Goal: Information Seeking & Learning: Learn about a topic

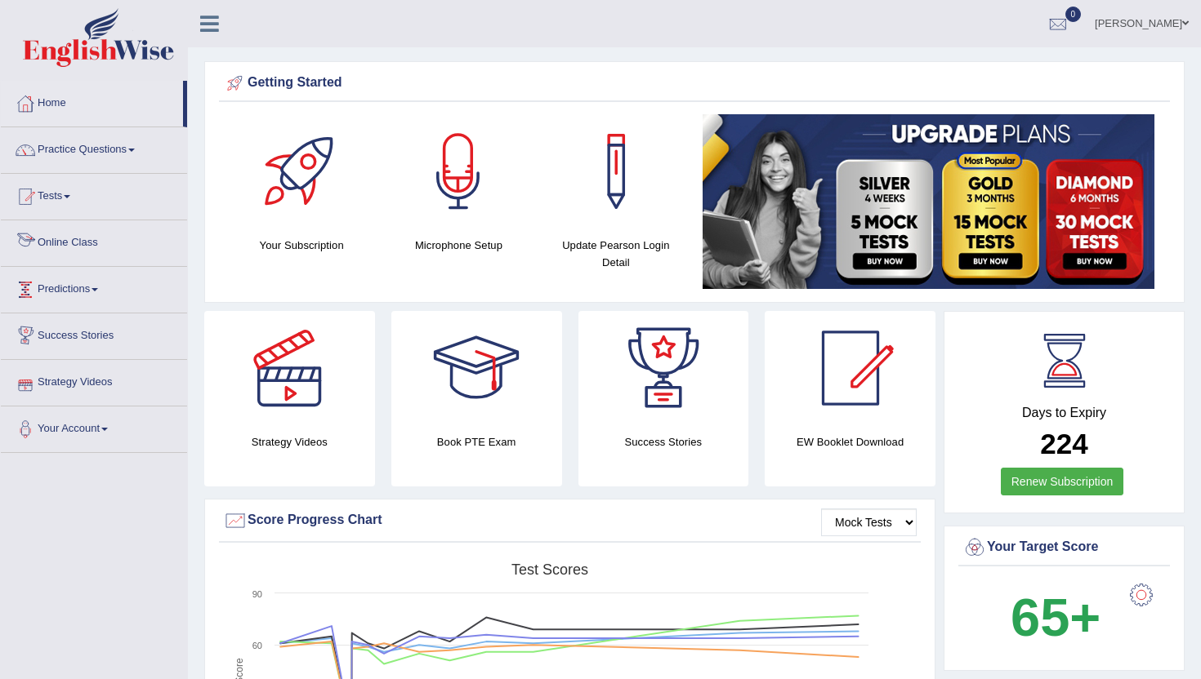
click at [51, 242] on link "Online Class" at bounding box center [94, 241] width 186 height 41
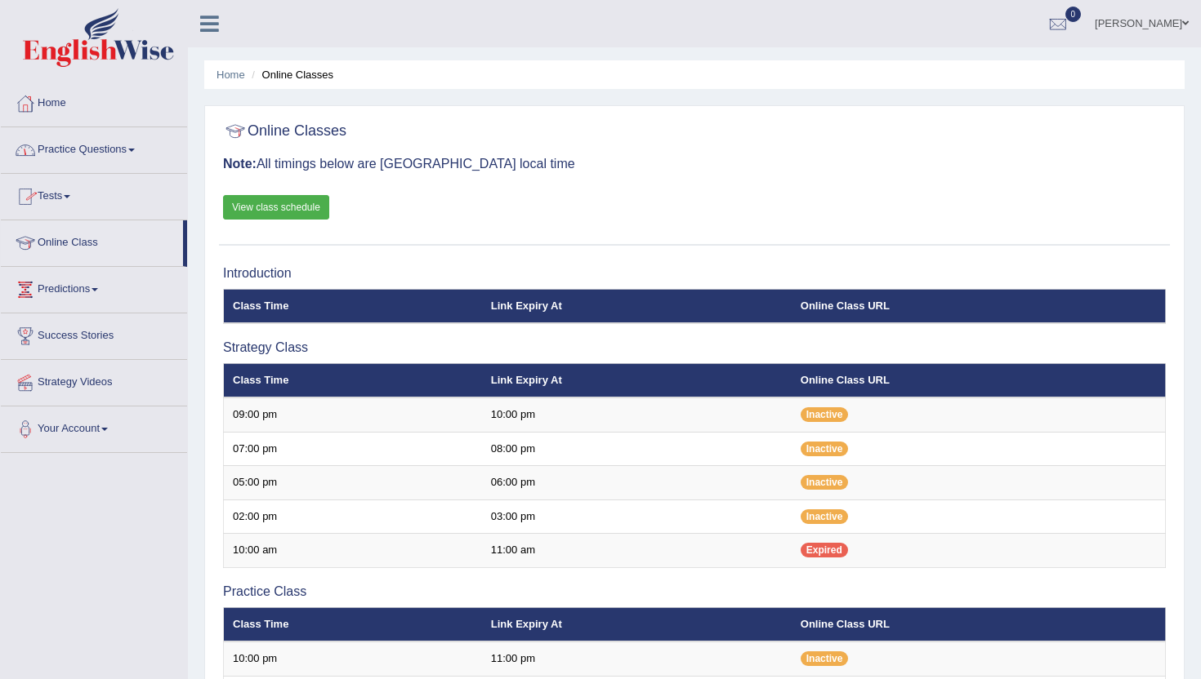
click at [100, 150] on link "Practice Questions" at bounding box center [94, 147] width 186 height 41
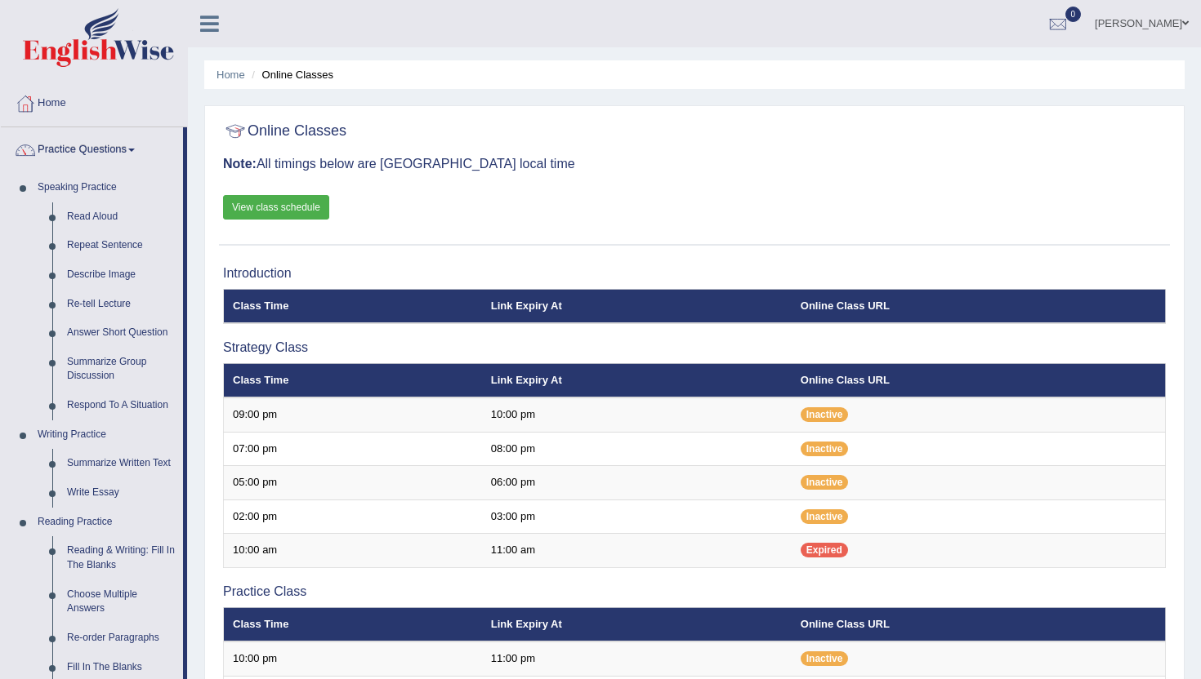
click at [189, 660] on div "Home Online Classes Online Classes Note: All timings below are Melbourne local …" at bounding box center [694, 539] width 1013 height 1079
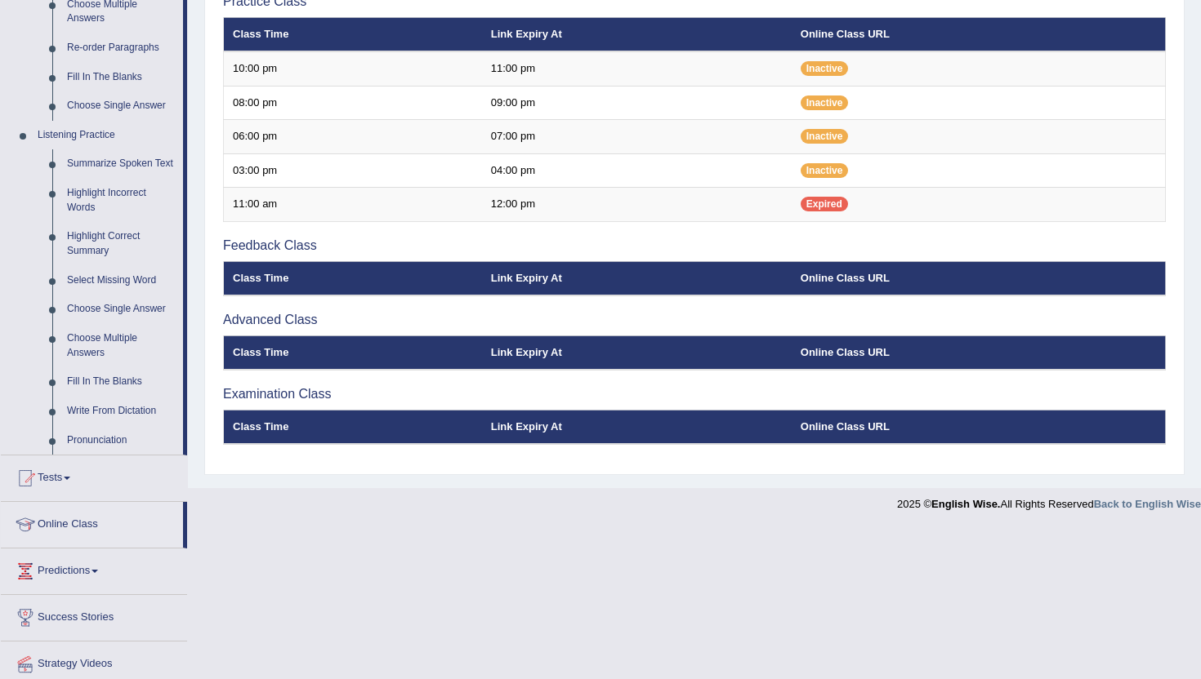
scroll to position [621, 0]
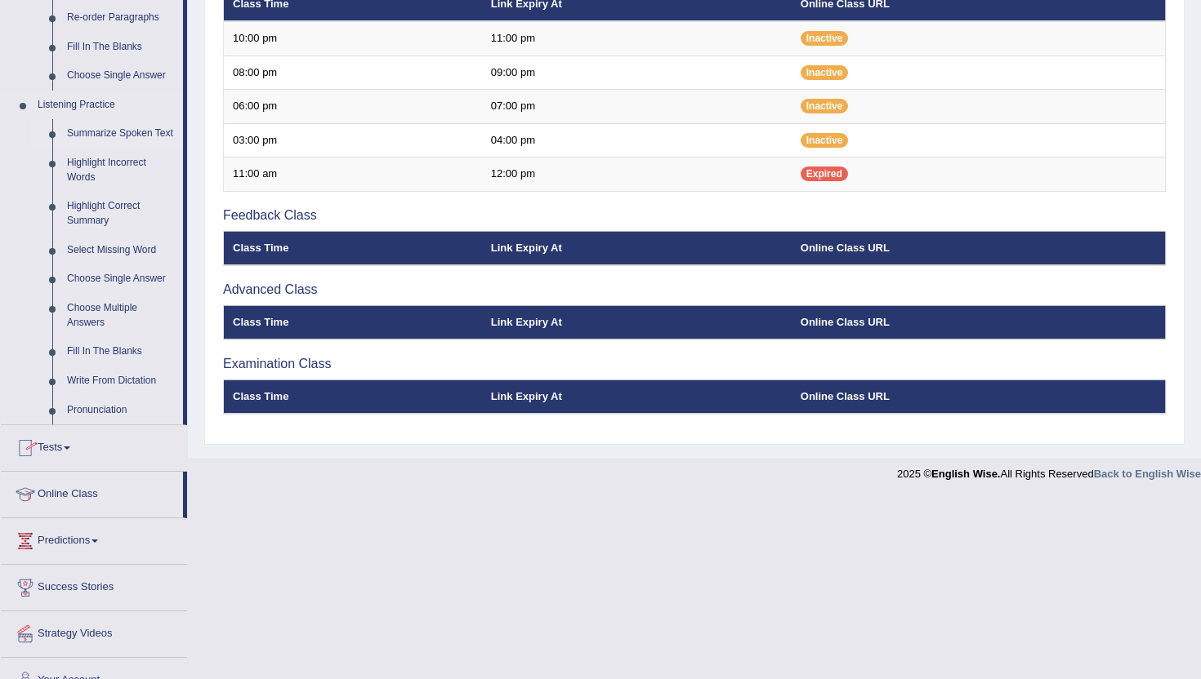
click at [90, 136] on link "Summarize Spoken Text" at bounding box center [121, 133] width 123 height 29
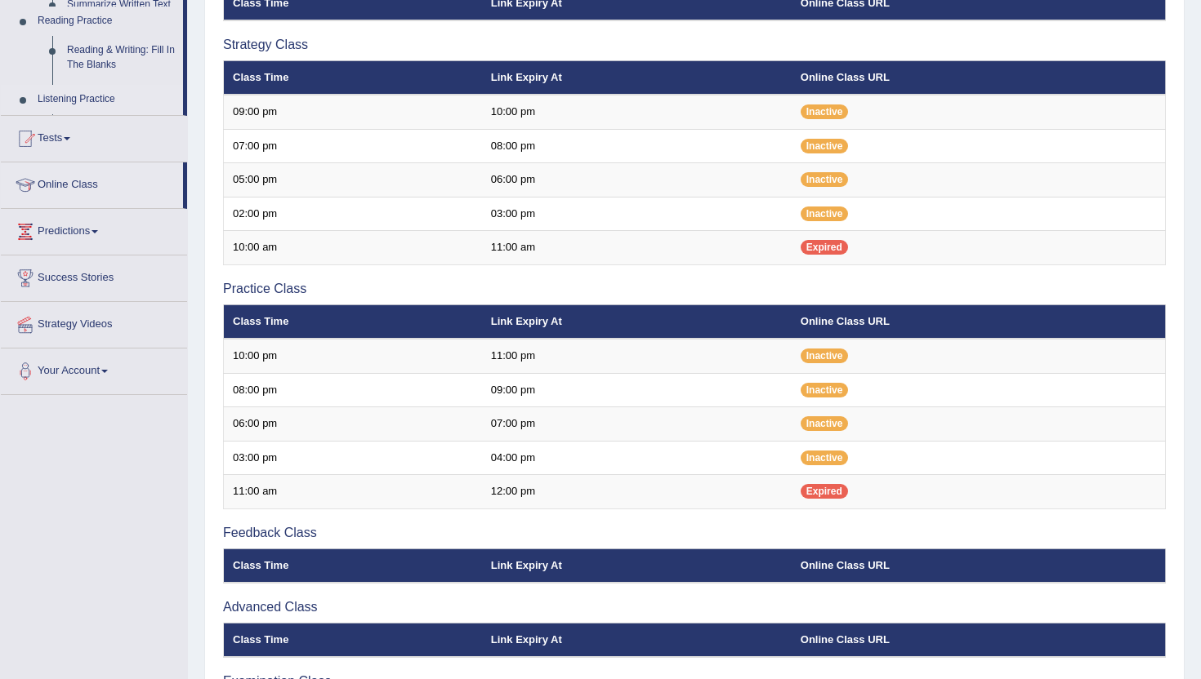
scroll to position [195, 0]
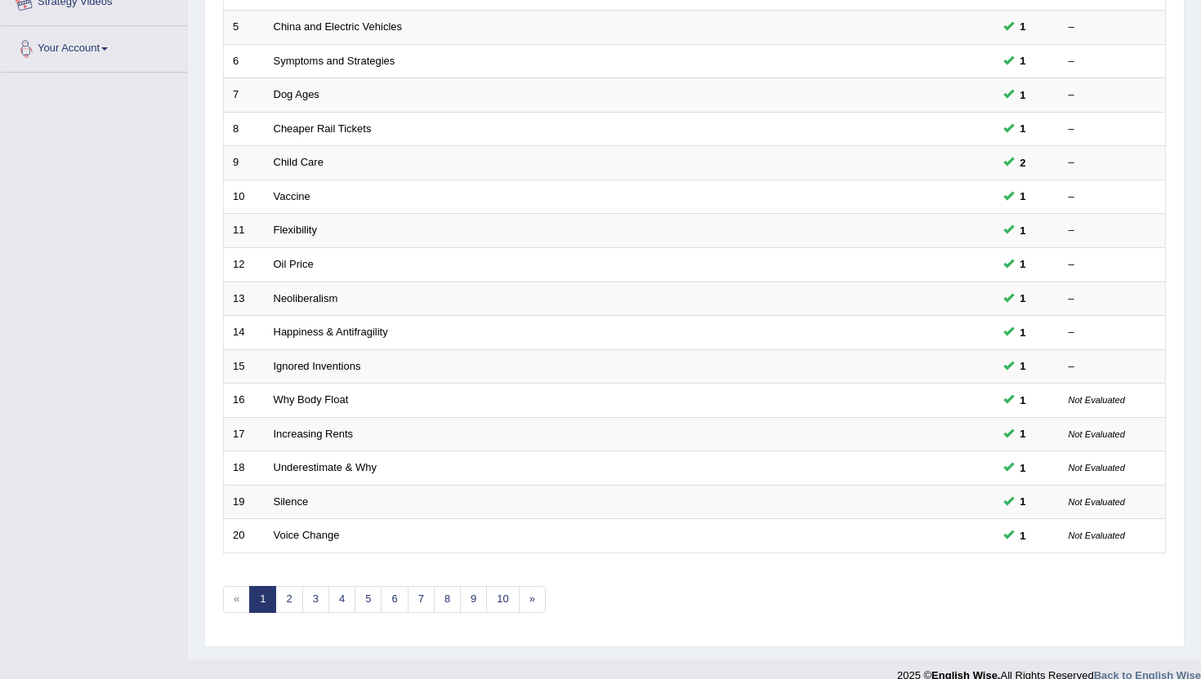
scroll to position [402, 0]
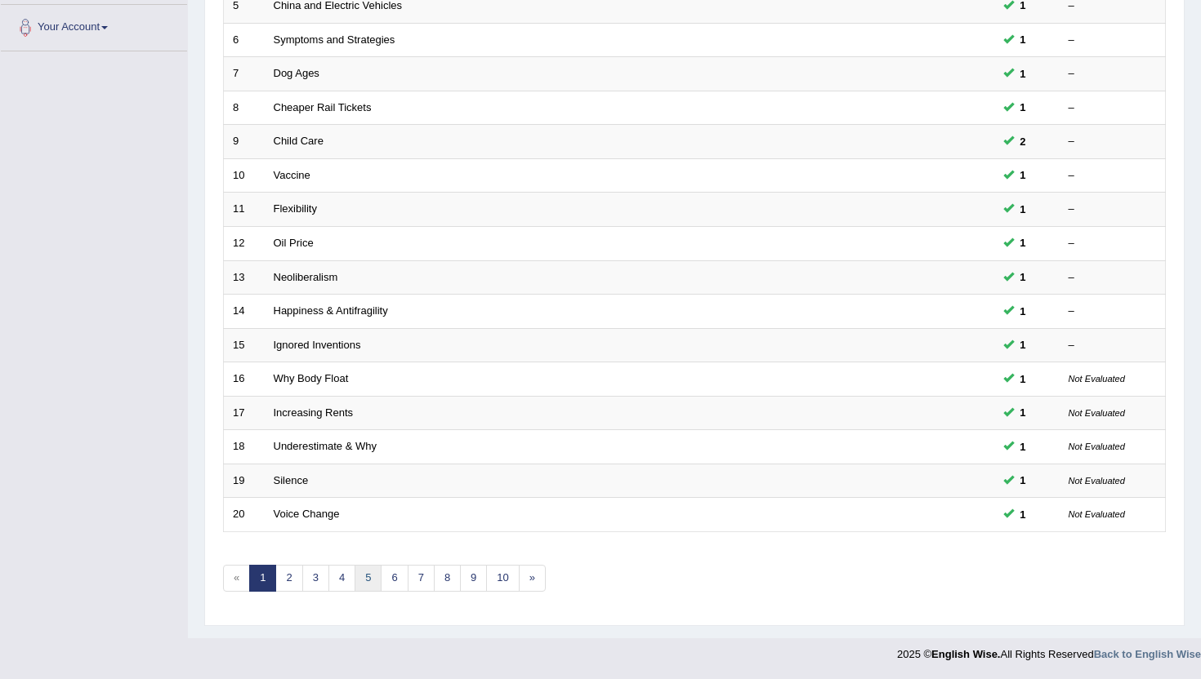
click at [360, 577] on link "5" at bounding box center [367, 578] width 27 height 27
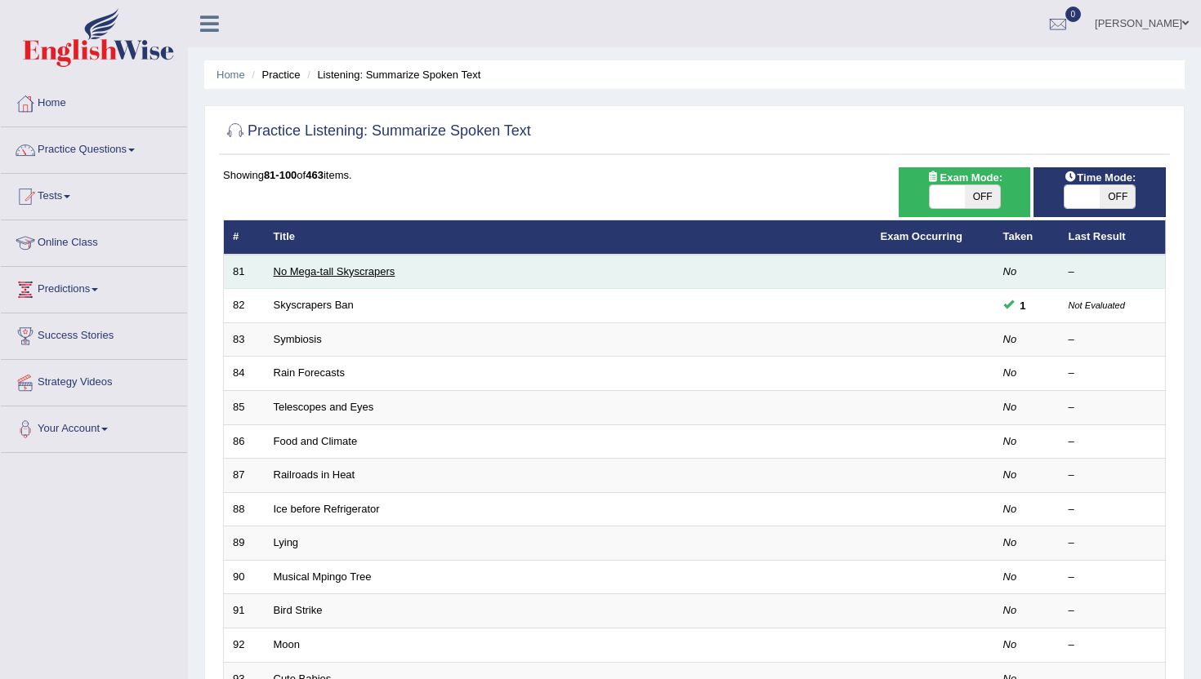
click at [305, 277] on link "No Mega-tall Skyscrapers" at bounding box center [335, 271] width 122 height 12
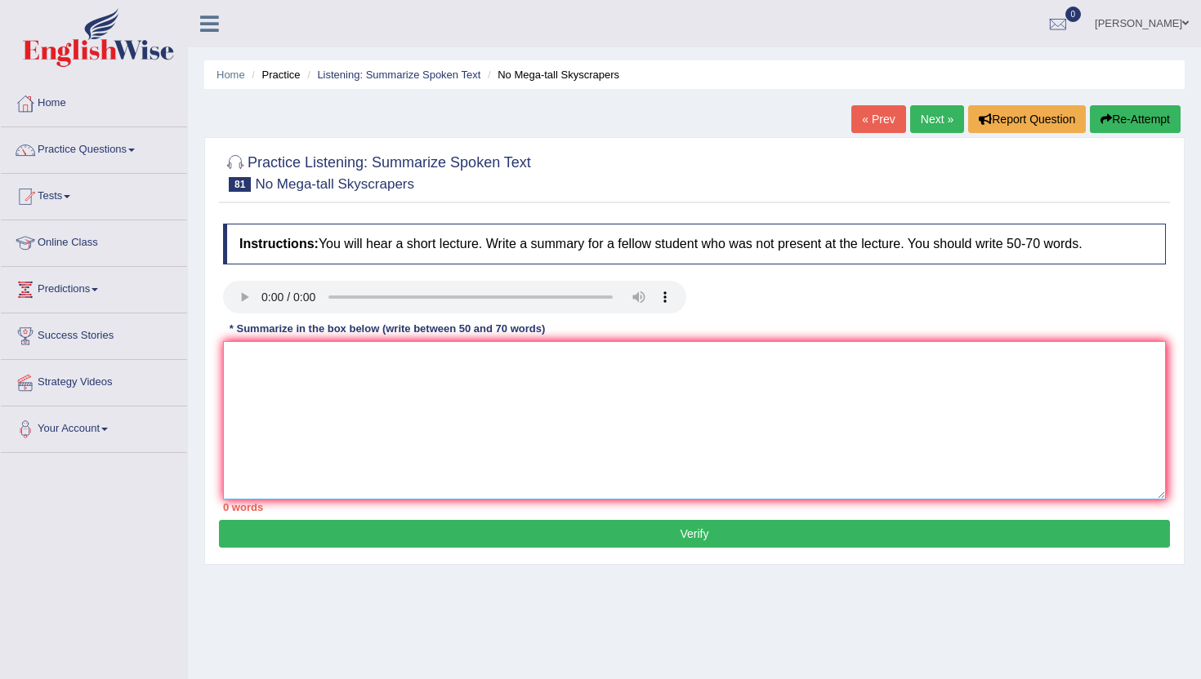
click at [309, 394] on textarea at bounding box center [694, 420] width 942 height 158
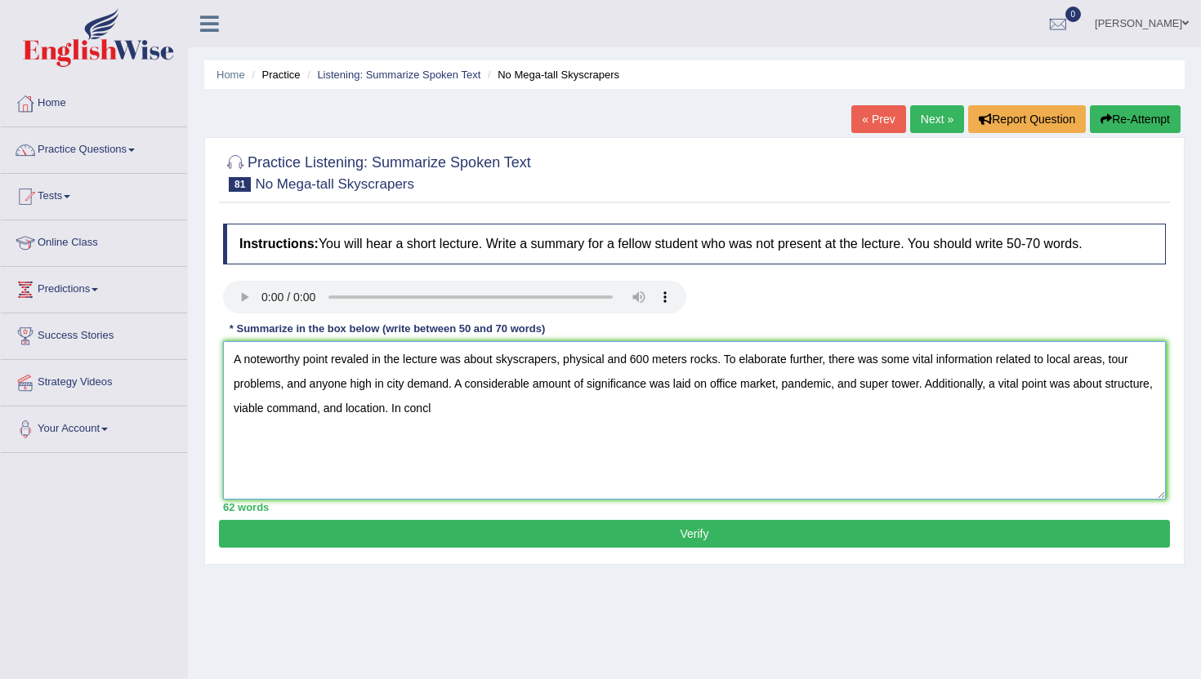
click at [289, 361] on textarea "A noteworthy point revaled in the lecture was about skyscrapers, physical and 6…" at bounding box center [694, 420] width 942 height 158
click at [520, 427] on textarea "A noteworthy point revaled in the lecture was about skyscrapers, physical and 6…" at bounding box center [694, 420] width 942 height 158
click at [695, 360] on textarea "A noteworthy point revaled in the lecture was about skyscrapers, physical and 6…" at bounding box center [694, 420] width 942 height 158
click at [842, 389] on textarea "A noteworthy point revaled in the lecture was about skyscrapers, physical and 6…" at bounding box center [694, 420] width 942 height 158
type textarea "A noteworthy point revaled in the lecture was about skyscrapers, physical and 6…"
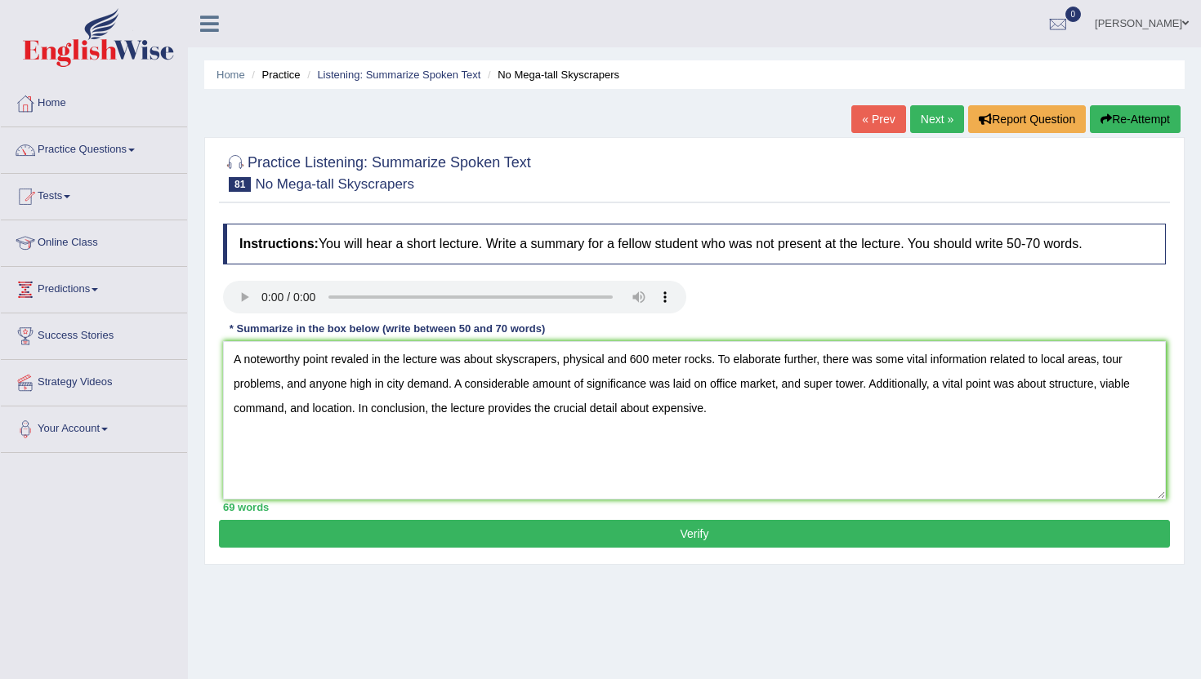
click at [654, 534] on button "Verify" at bounding box center [694, 534] width 951 height 28
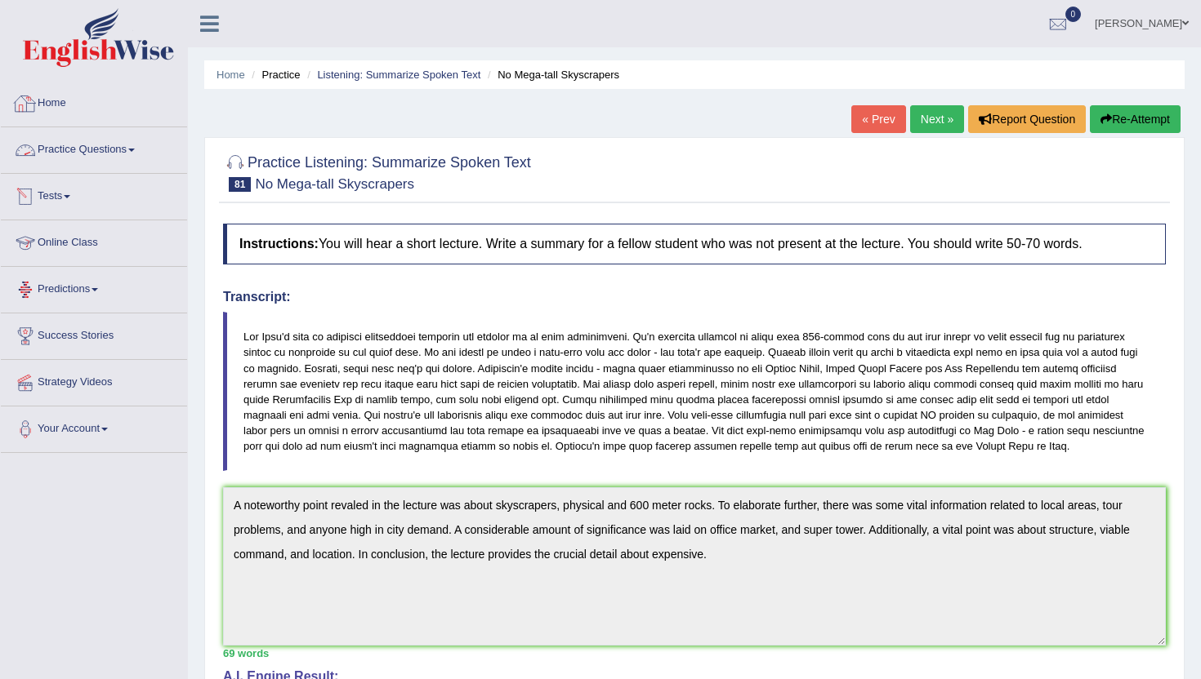
click at [61, 104] on link "Home" at bounding box center [94, 101] width 186 height 41
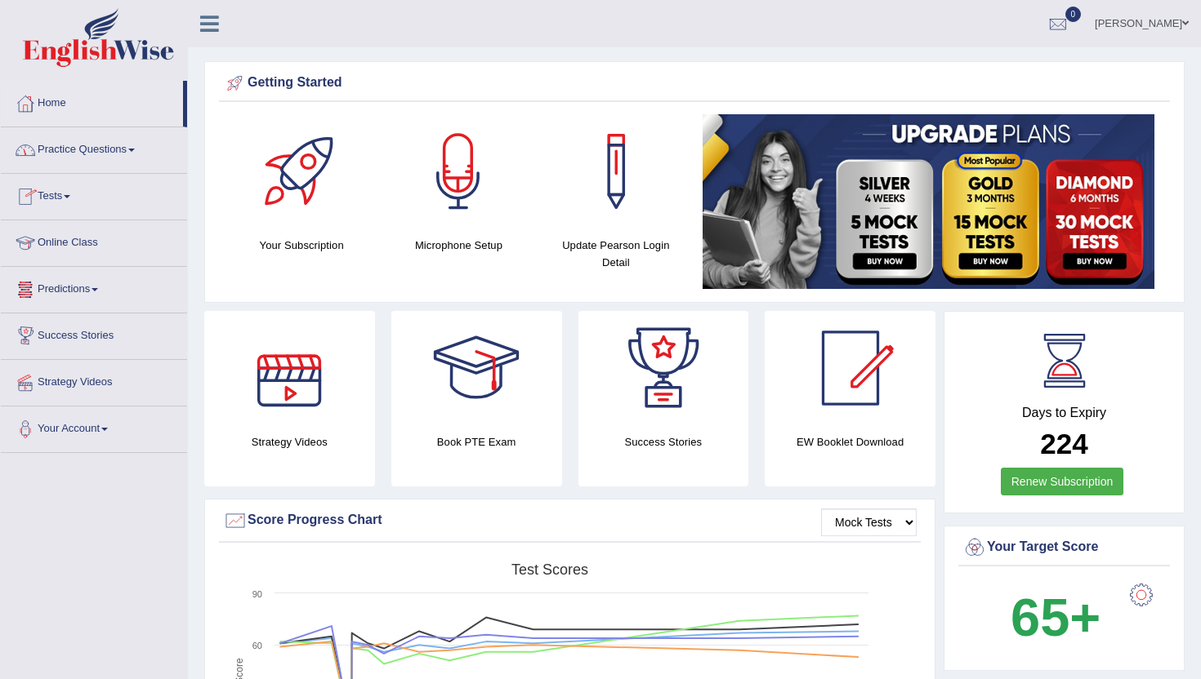
click at [90, 163] on link "Practice Questions" at bounding box center [94, 147] width 186 height 41
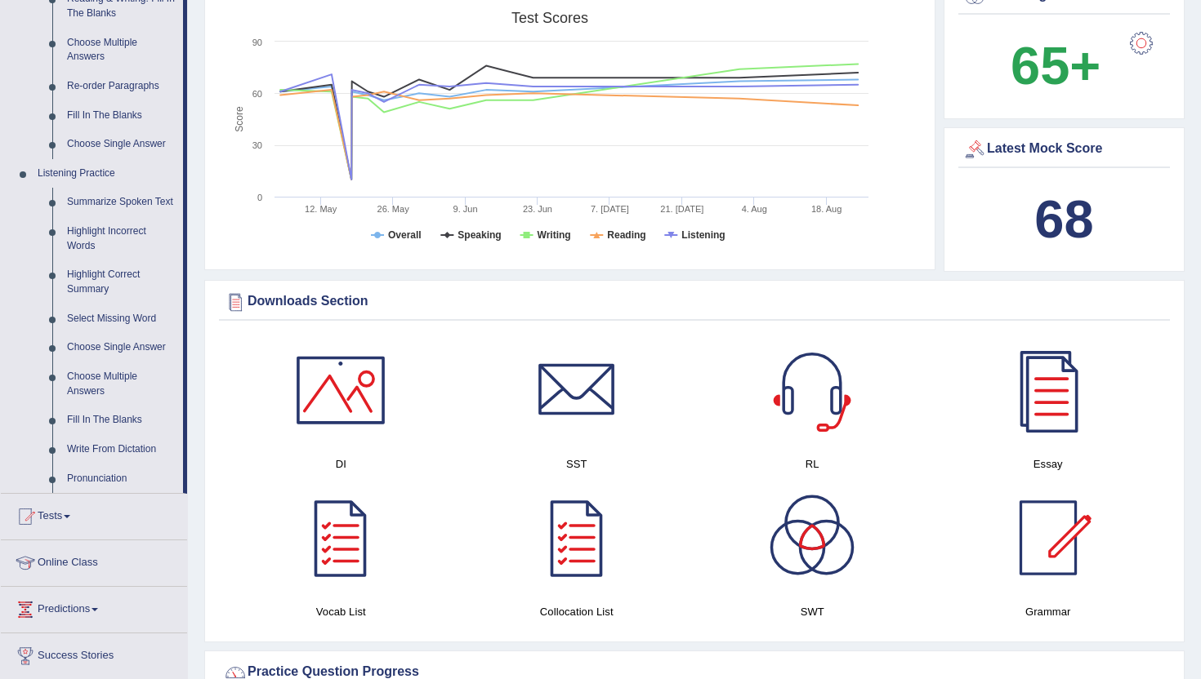
scroll to position [555, 0]
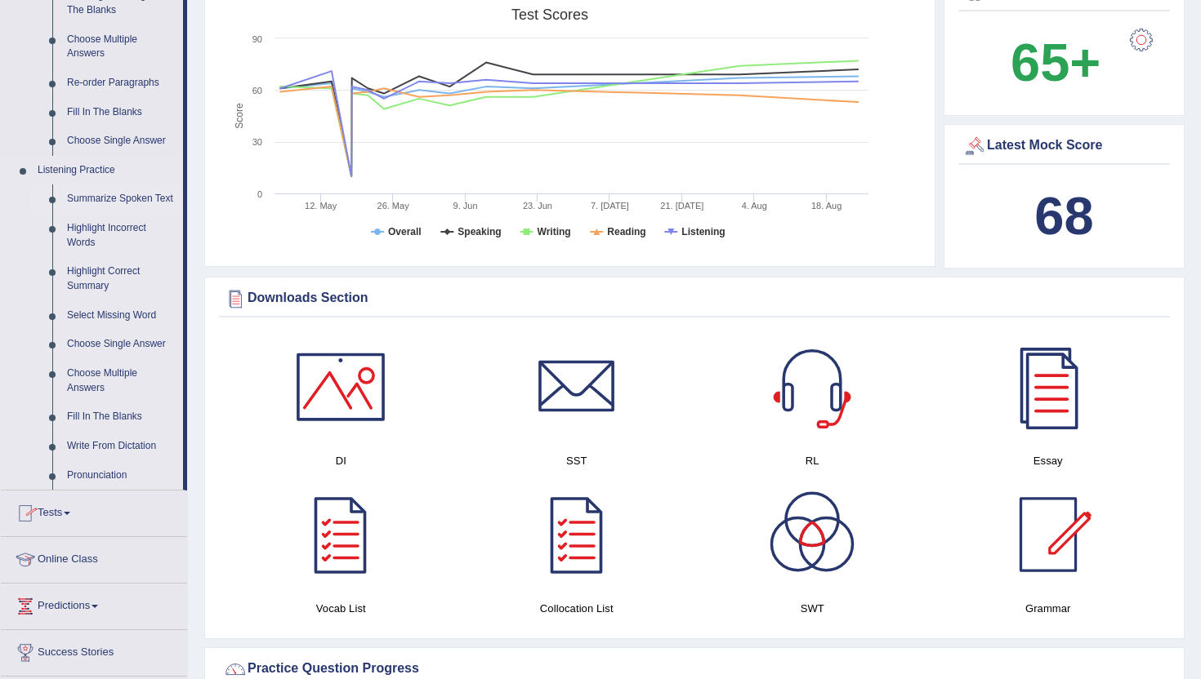
click at [102, 204] on link "Summarize Spoken Text" at bounding box center [121, 199] width 123 height 29
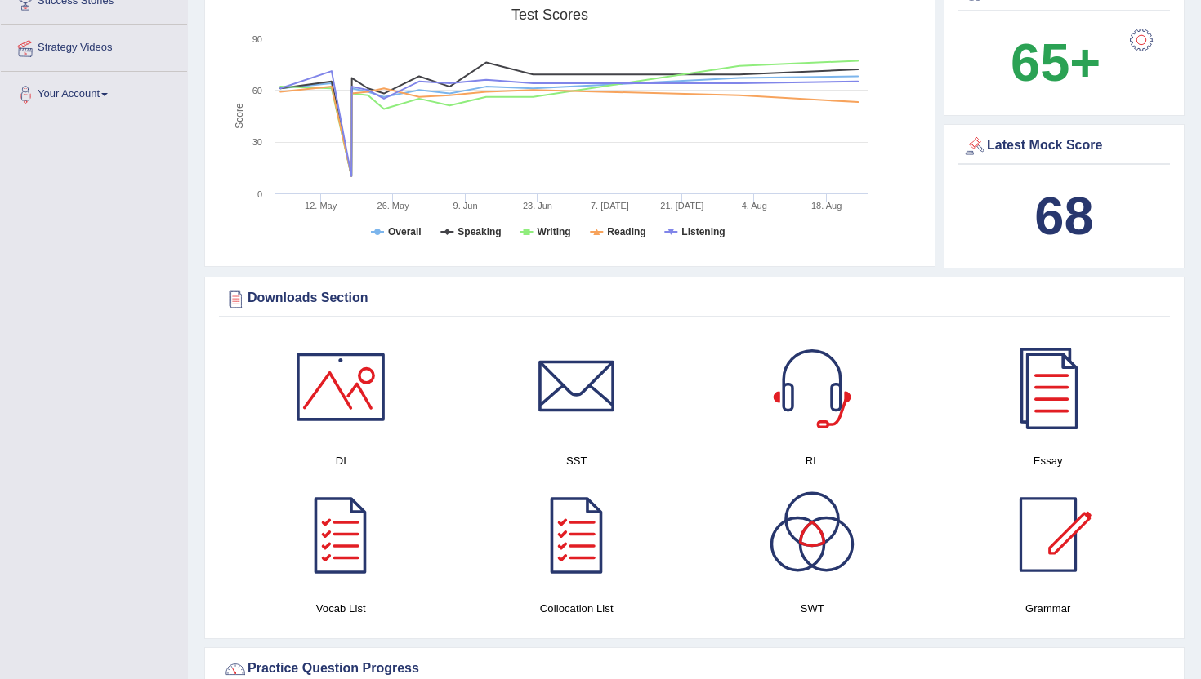
scroll to position [243, 0]
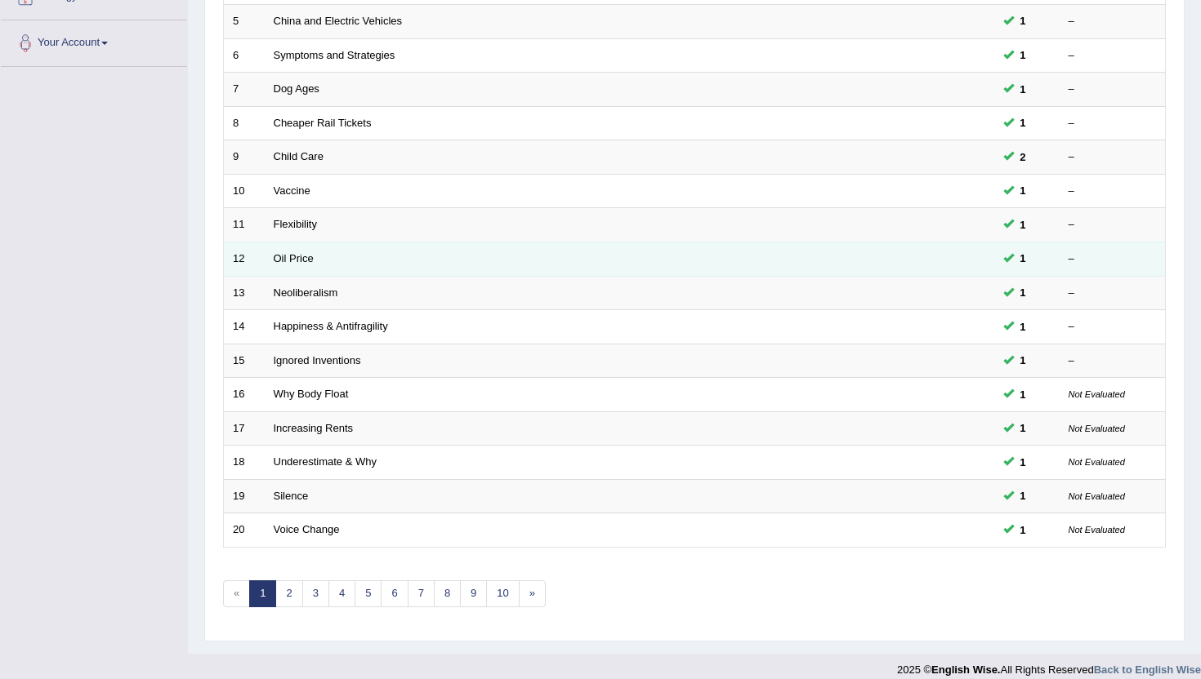
scroll to position [402, 0]
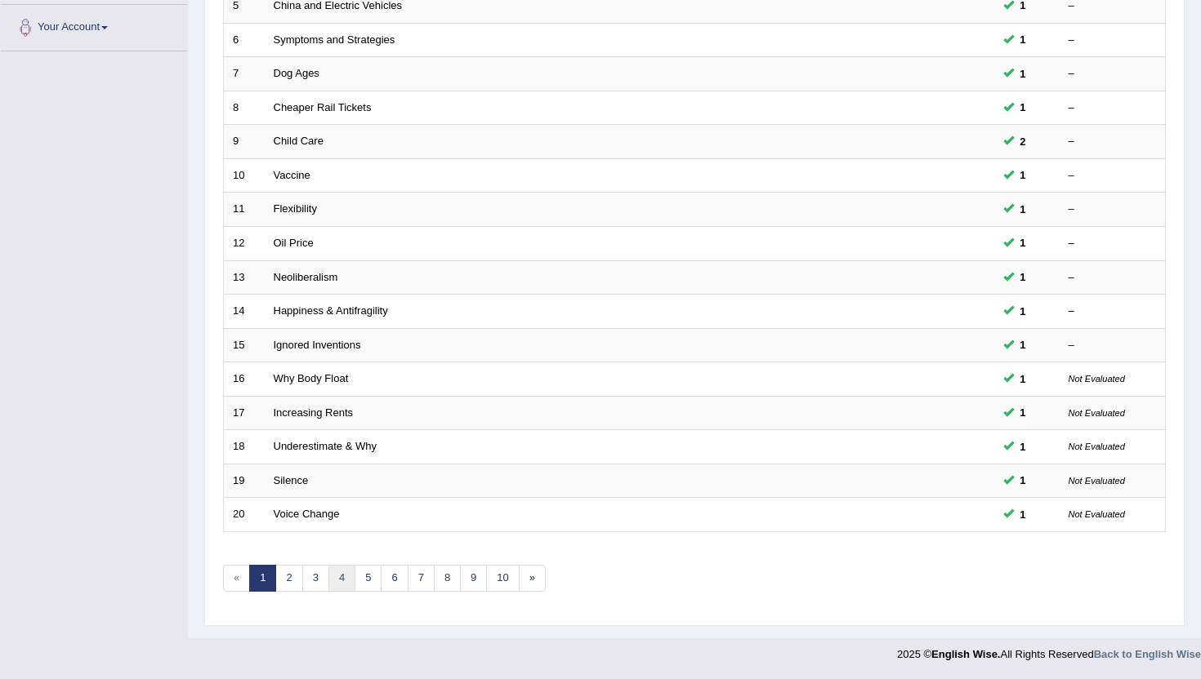
click at [335, 582] on link "4" at bounding box center [341, 578] width 27 height 27
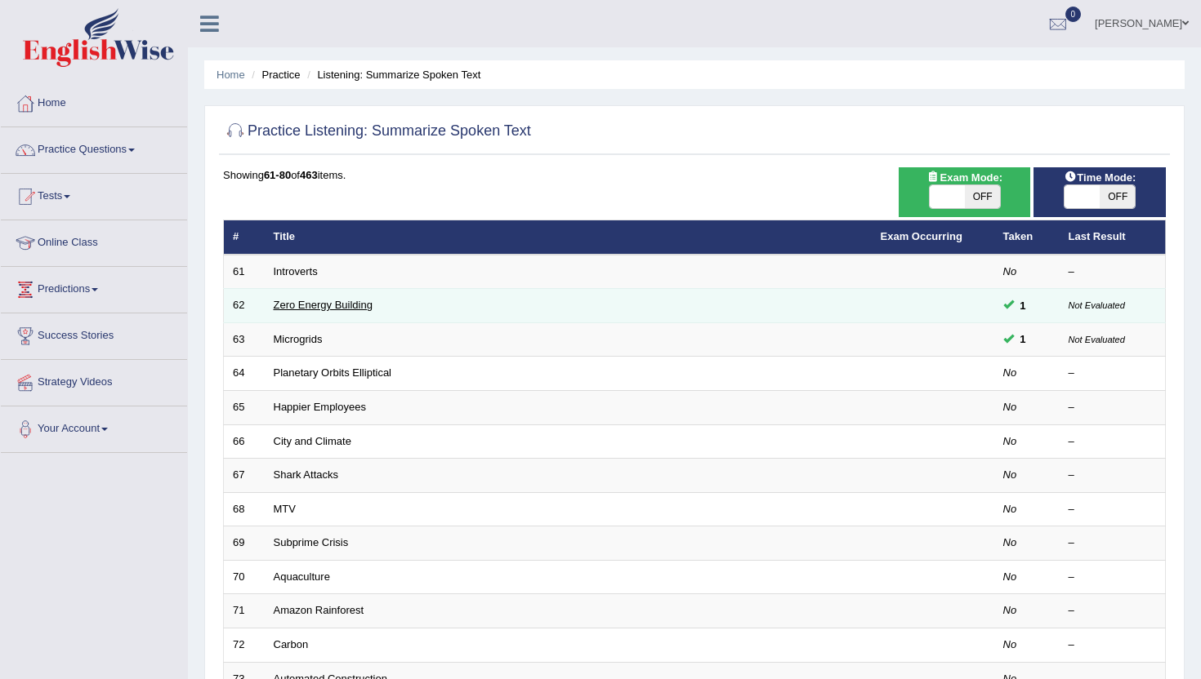
click at [317, 305] on link "Zero Energy Building" at bounding box center [323, 305] width 99 height 12
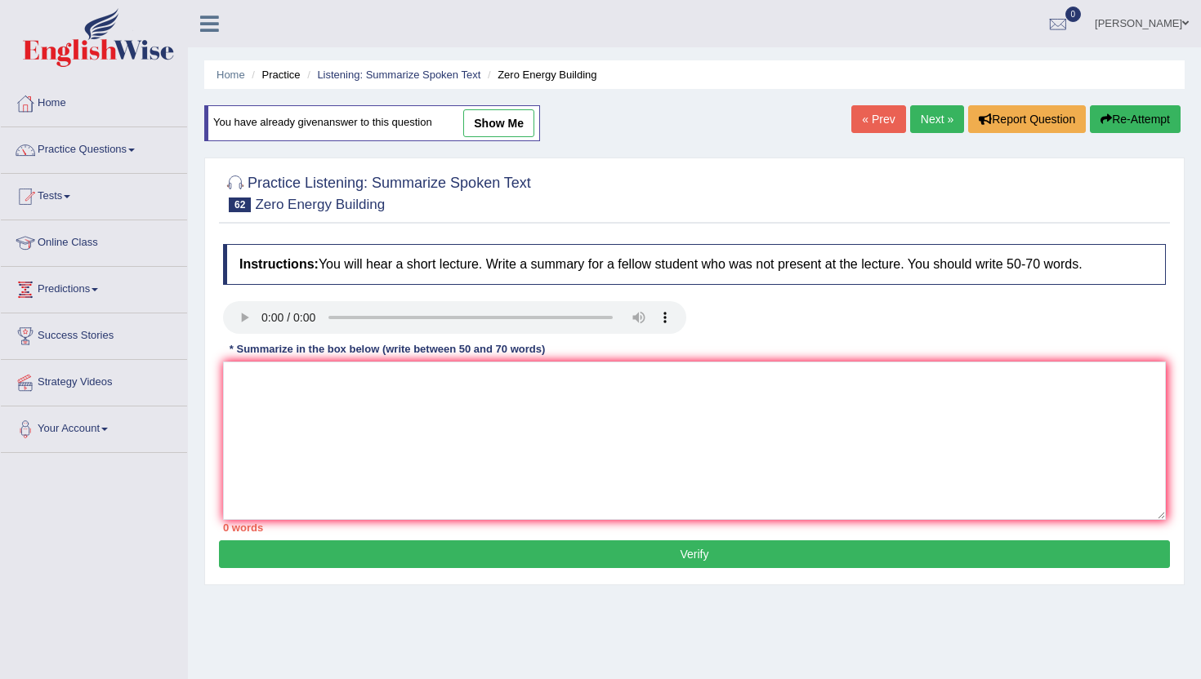
click at [863, 121] on link "« Prev" at bounding box center [878, 119] width 54 height 28
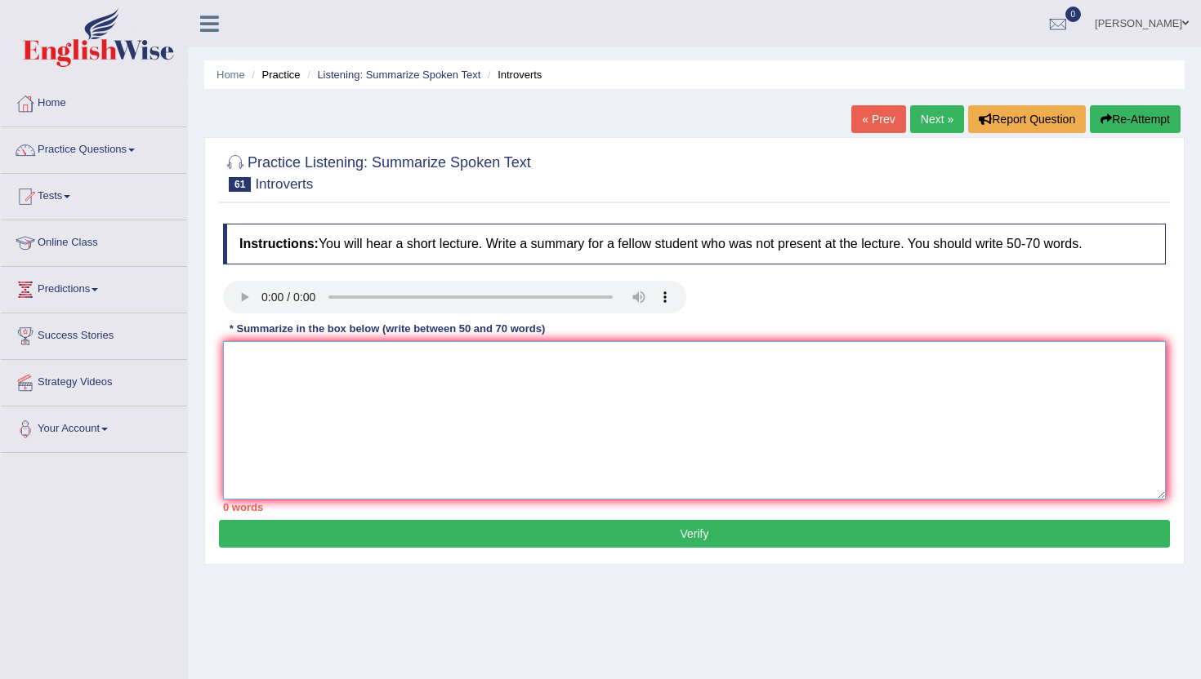
click at [302, 394] on textarea at bounding box center [694, 420] width 942 height 158
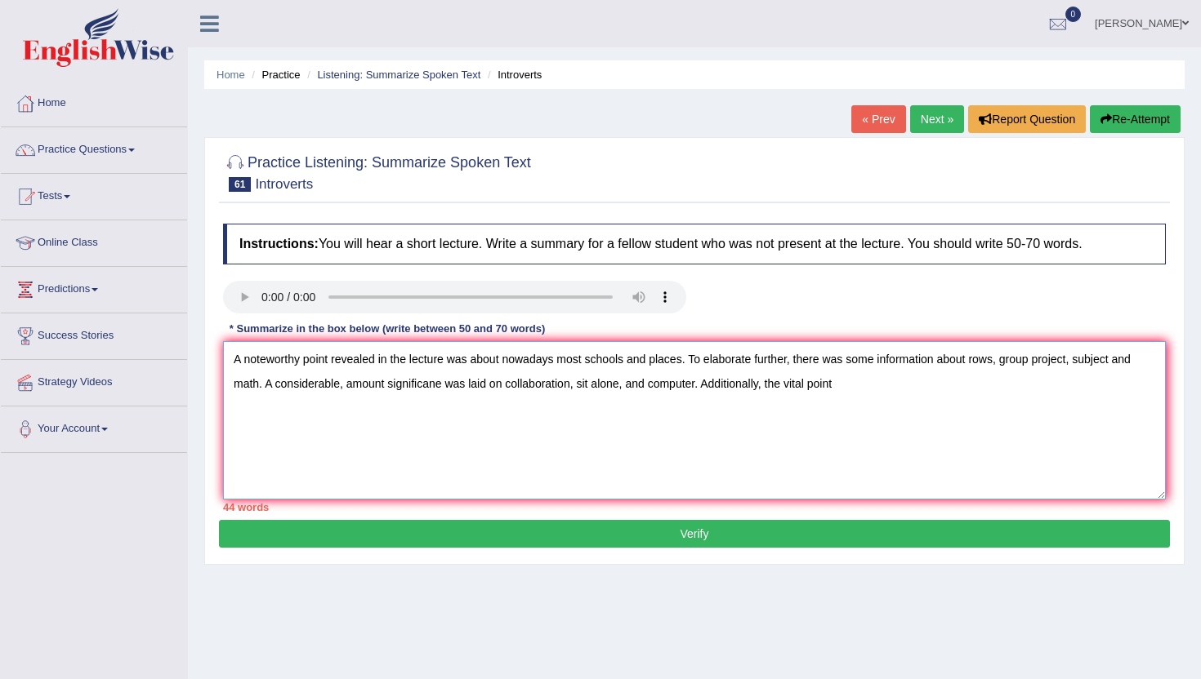
click at [786, 381] on textarea "A noteworthy point revealed in the lecture was about nowadays most schools and …" at bounding box center [694, 420] width 942 height 158
click at [876, 391] on textarea "A noteworthy point revealed in the lecture was about nowadays most schools and …" at bounding box center [694, 420] width 942 height 158
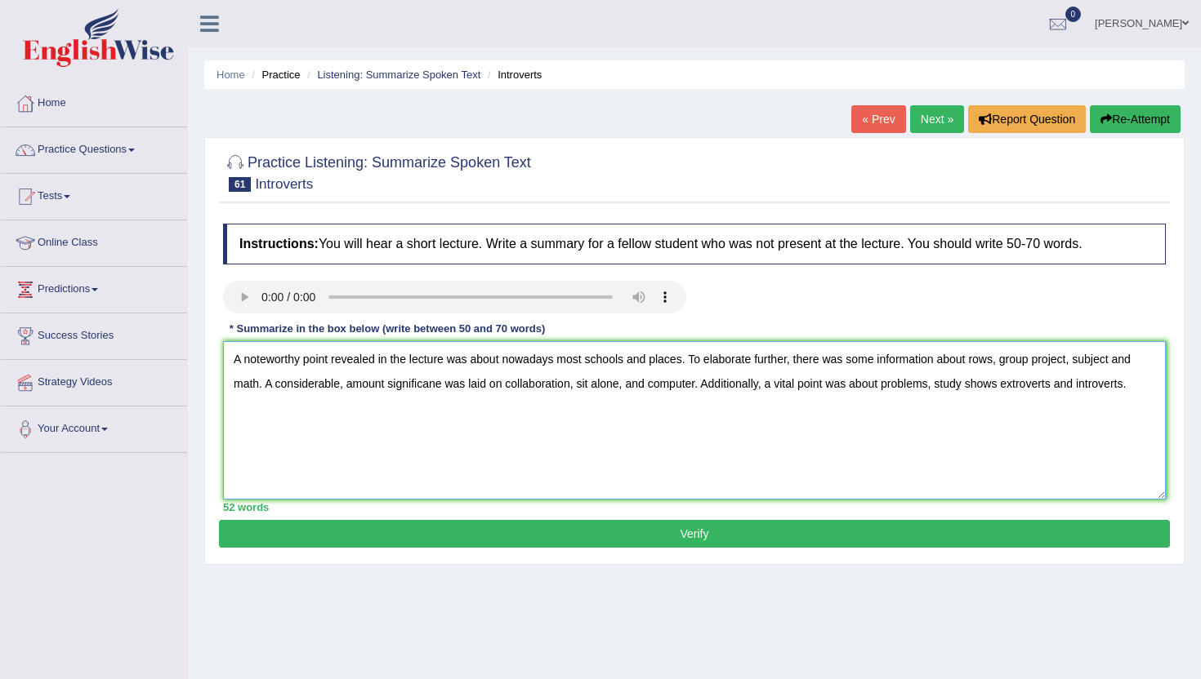
click at [1064, 386] on textarea "A noteworthy point revealed in the lecture was about nowadays most schools and …" at bounding box center [694, 420] width 942 height 158
click at [1151, 391] on textarea "A noteworthy point revealed in the lecture was about nowadays most schools and …" at bounding box center [694, 420] width 942 height 158
click at [387, 392] on textarea "A noteworthy point revealed in the lecture was about nowadays most schools and …" at bounding box center [694, 420] width 942 height 158
type textarea "A noteworthy point revealed in the lecture was about nowadays most schools and …"
click at [608, 535] on button "Verify" at bounding box center [694, 534] width 951 height 28
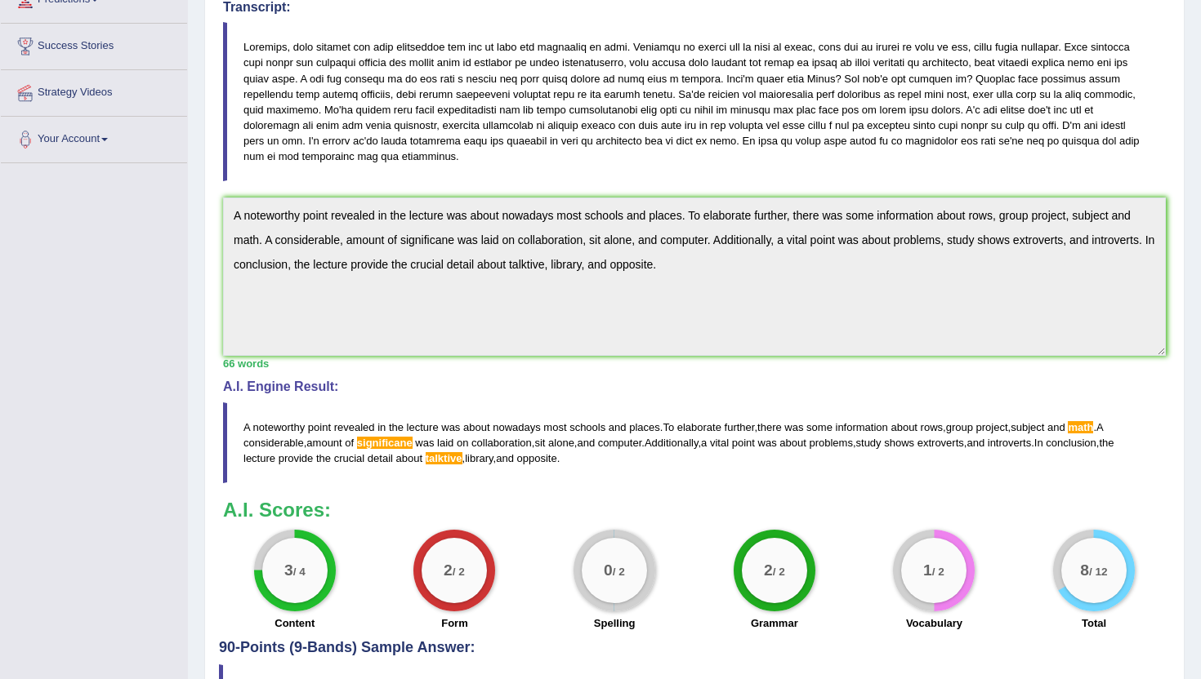
scroll to position [294, 0]
